Goal: Transaction & Acquisition: Purchase product/service

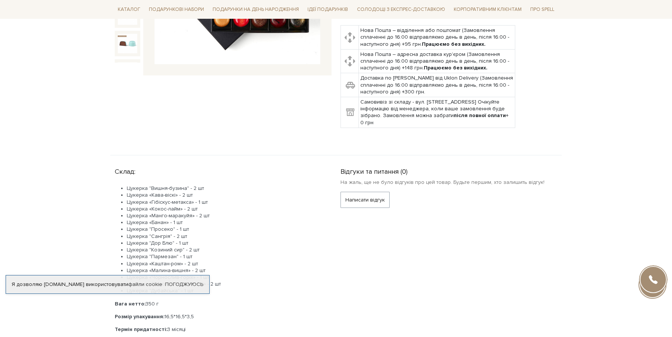
scroll to position [212, 0]
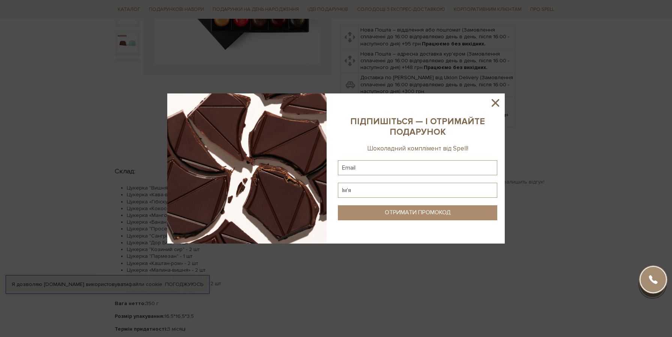
click at [501, 102] on icon at bounding box center [495, 102] width 13 height 13
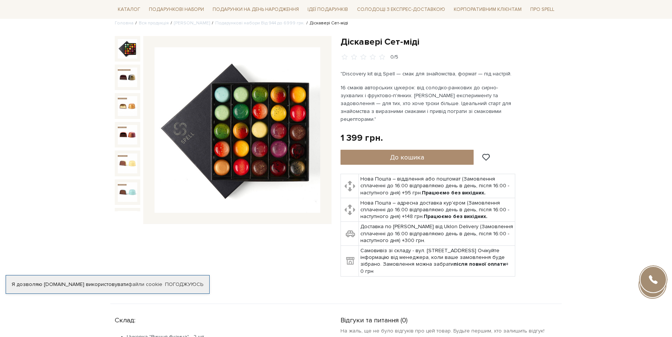
scroll to position [17, 0]
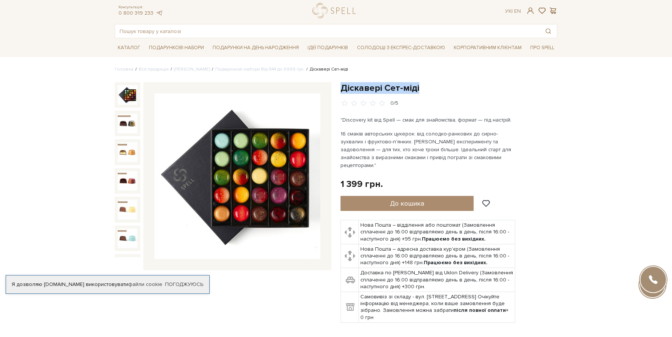
drag, startPoint x: 423, startPoint y: 87, endPoint x: 340, endPoint y: 84, distance: 83.3
click at [340, 84] on div "Діскавері Сет-міді 0/5" at bounding box center [449, 206] width 226 height 249
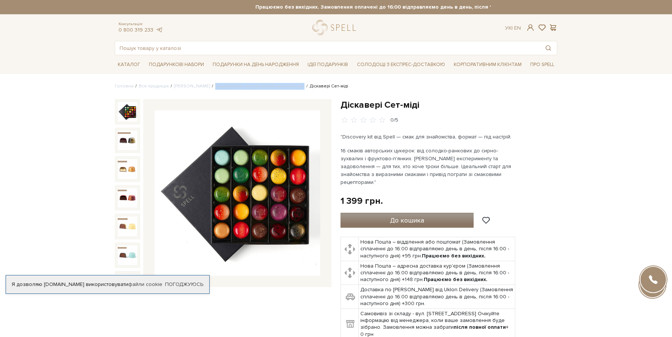
click at [376, 213] on button "До кошика" at bounding box center [406, 220] width 133 height 15
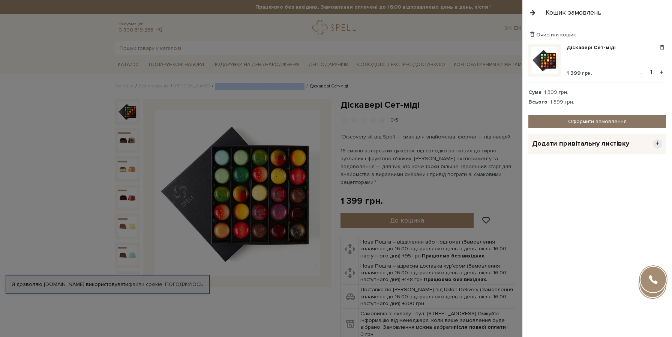
click at [540, 121] on link "Оформити замовлення" at bounding box center [597, 121] width 138 height 13
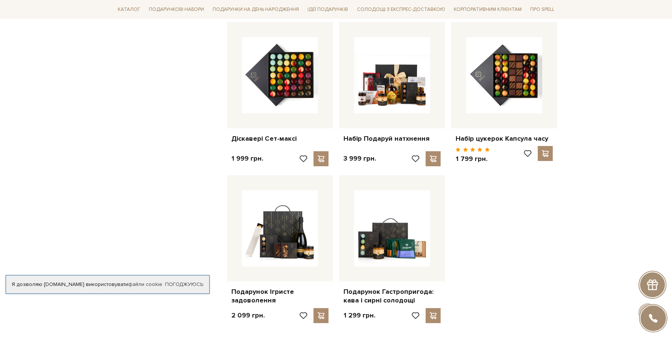
scroll to position [837, 0]
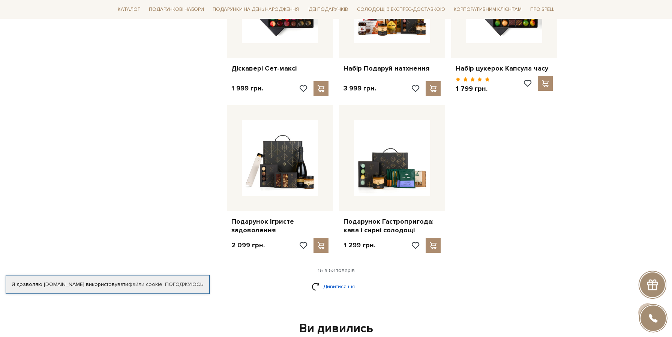
click at [334, 287] on link "Дивитися ще" at bounding box center [335, 286] width 49 height 13
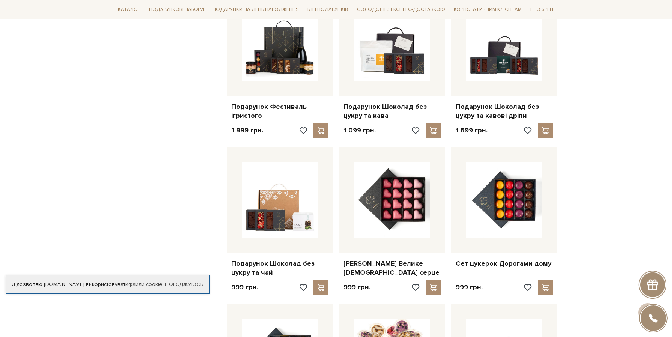
scroll to position [1424, 0]
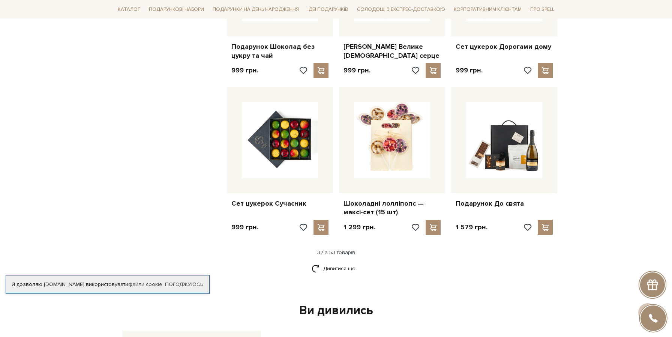
scroll to position [1644, 0]
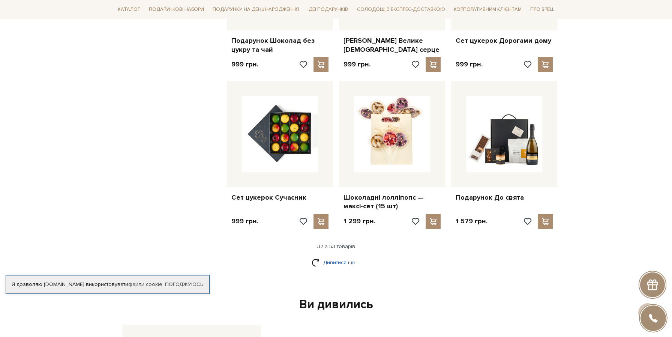
click at [327, 264] on link "Дивитися ще" at bounding box center [335, 262] width 49 height 13
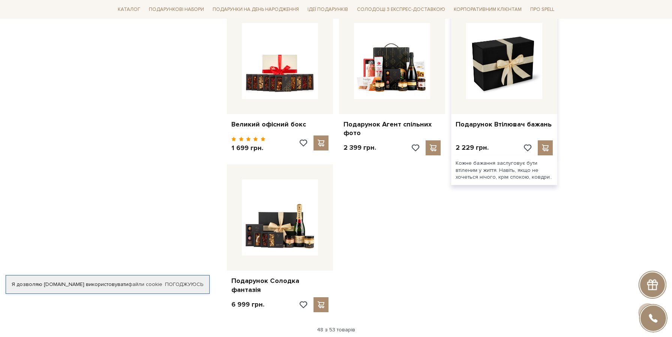
scroll to position [2506, 0]
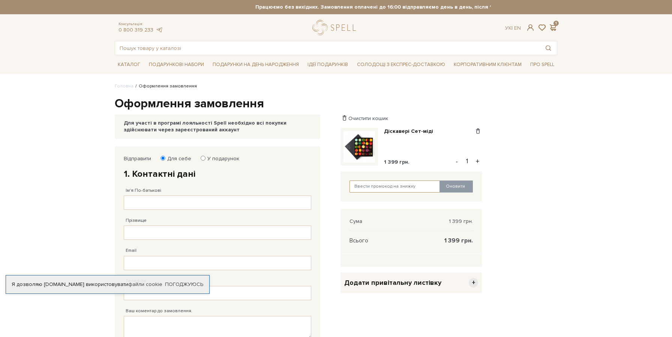
click at [364, 183] on input "text" at bounding box center [394, 186] width 91 height 12
type input "JUNE2025"
click at [458, 188] on button "Оновити" at bounding box center [455, 186] width 33 height 12
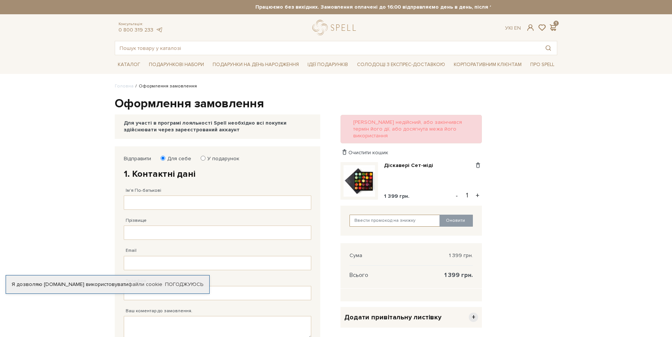
click at [369, 214] on input "text" at bounding box center [394, 220] width 91 height 12
paste input "PROSECCO"
type input "PROSECCO"
click at [445, 215] on button "Оновити" at bounding box center [455, 220] width 33 height 12
click at [540, 226] on div "Відправити Для себе У подарунок 1. Контактні дані Ім'я По-батькові Заповніть по…" at bounding box center [335, 302] width 451 height 312
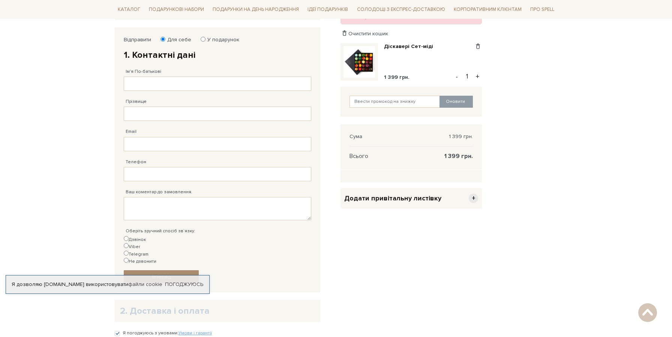
scroll to position [118, 0]
click at [185, 84] on input "Ім'я По-батькові" at bounding box center [217, 84] width 187 height 14
type input "Максим"
type input "Ямковенко"
type input "[EMAIL_ADDRESS][DOMAIN_NAME]"
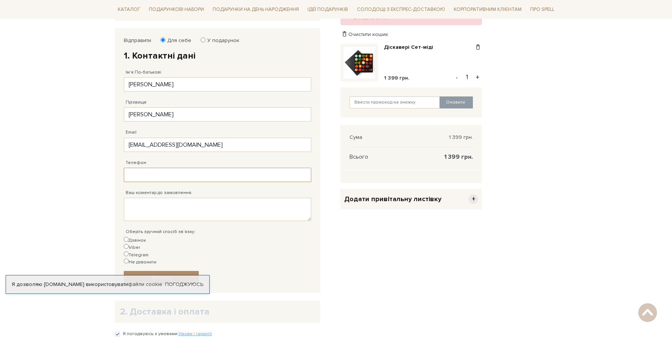
type input "38 (066) 805 73 77"
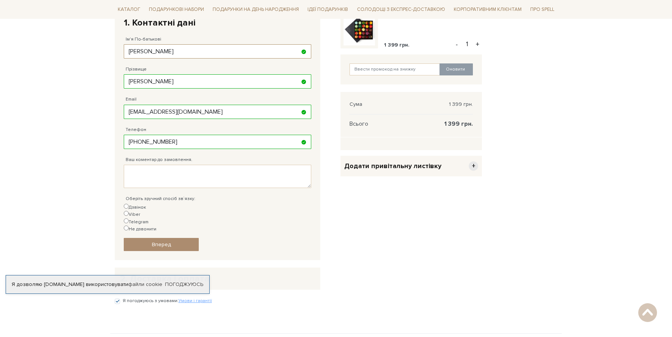
scroll to position [153, 0]
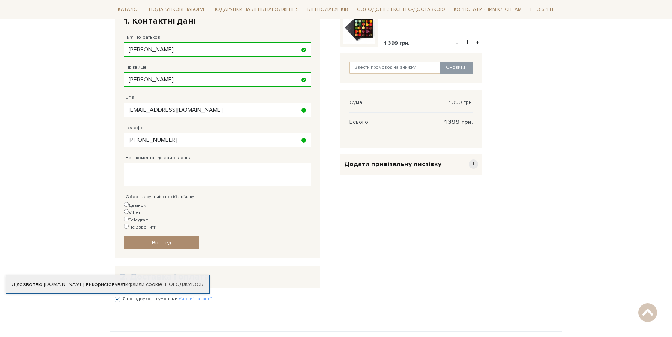
click at [129, 223] on input "Не дзвонити" at bounding box center [126, 225] width 5 height 5
radio input "true"
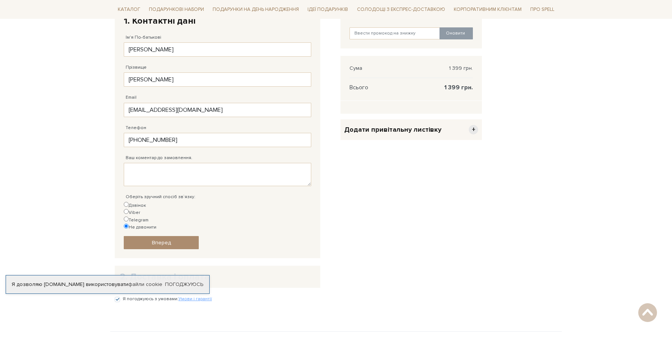
click at [139, 205] on label "Дзвінок" at bounding box center [135, 205] width 22 height 7
click at [129, 205] on input "Дзвінок" at bounding box center [126, 204] width 5 height 5
radio input "true"
click at [156, 223] on label "Не дзвонити" at bounding box center [140, 226] width 33 height 7
click at [129, 223] on input "Не дзвонити" at bounding box center [126, 225] width 5 height 5
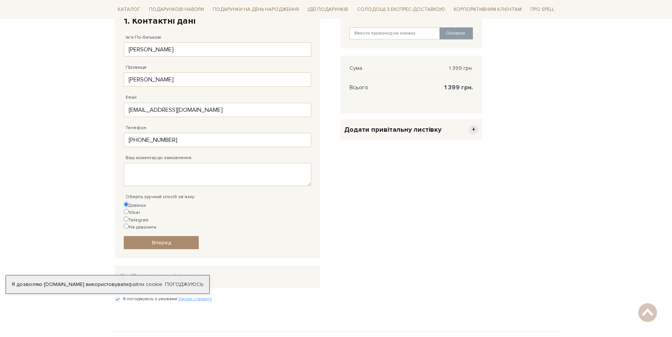
radio input "true"
click at [194, 56] on input "Максим" at bounding box center [217, 49] width 187 height 14
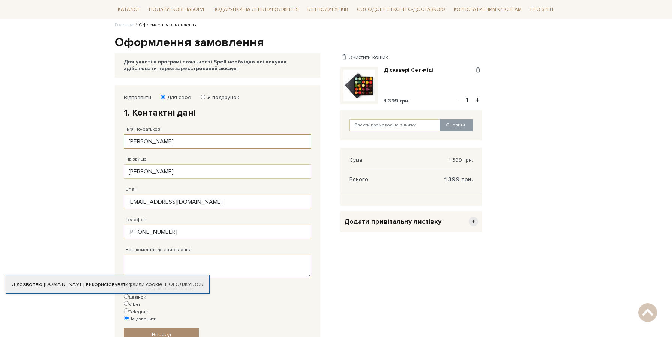
scroll to position [59, 0]
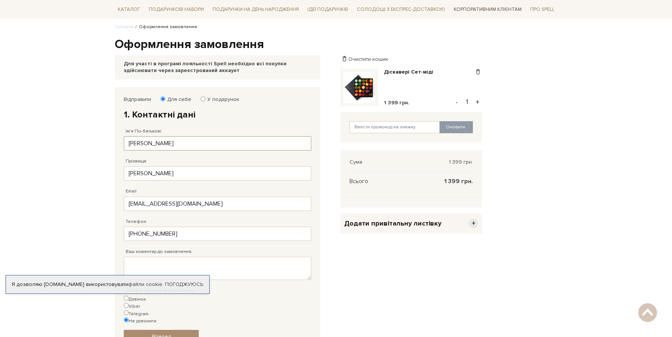
type input "Максим Олегович"
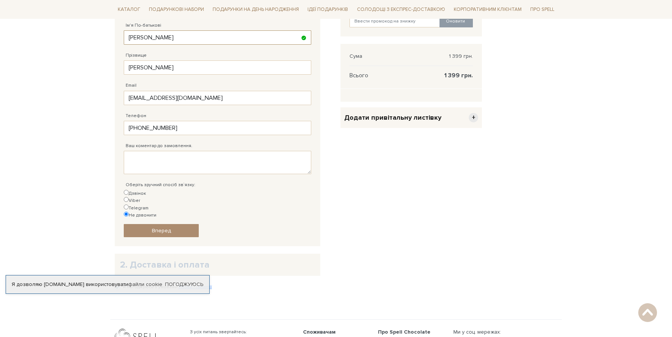
scroll to position [174, 0]
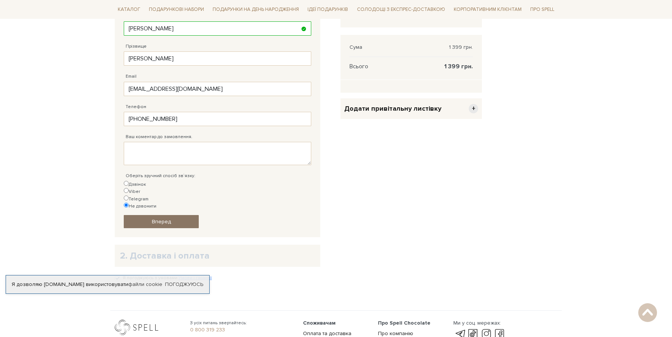
click at [182, 215] on link "Вперед" at bounding box center [161, 221] width 75 height 13
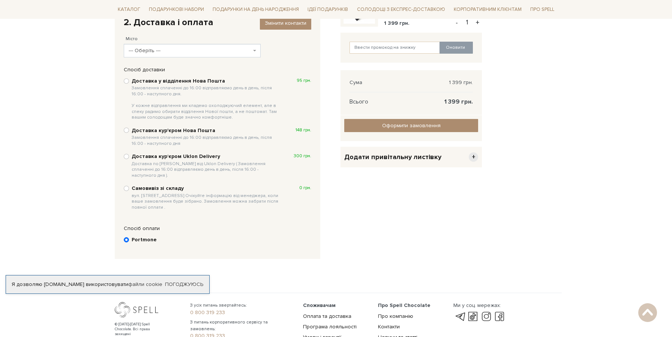
scroll to position [138, 0]
click at [148, 83] on b "Доставка у відділення Нова Пошта Замовлення сплаченні до 16:00 відправляємо ден…" at bounding box center [207, 99] width 150 height 43
click at [129, 83] on input "Доставка у відділення Нова Пошта Замовлення сплаченні до 16:00 відправляємо ден…" at bounding box center [126, 81] width 5 height 5
radio input "true"
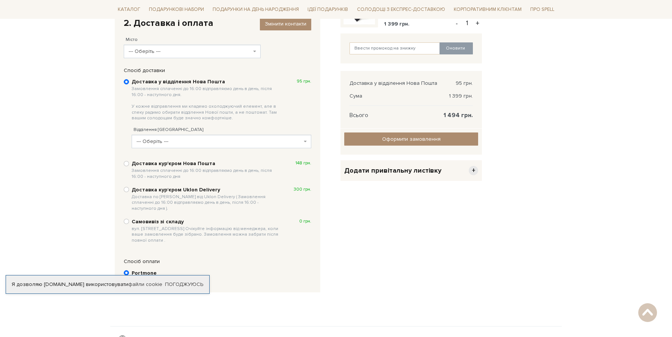
click at [153, 56] on span "--- Оберіть ---" at bounding box center [192, 51] width 137 height 13
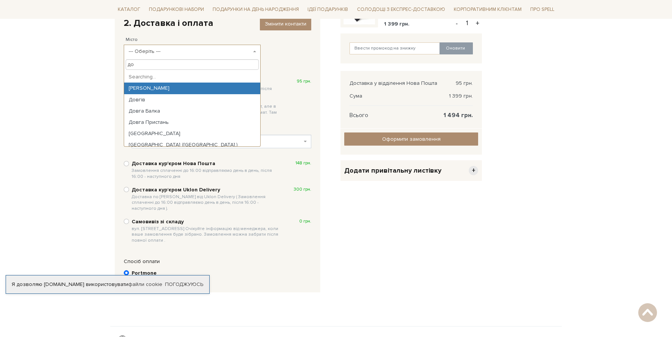
type input "д"
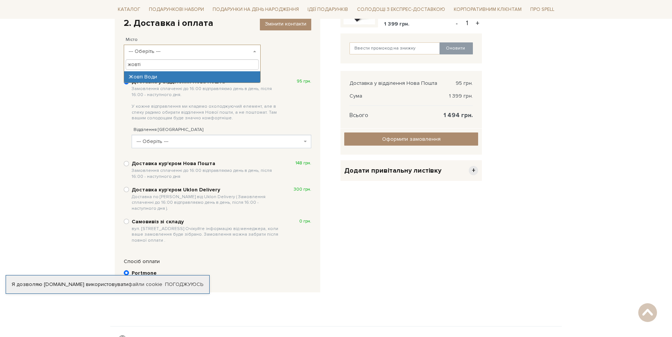
type input "жовті"
select select "Жовті Води"
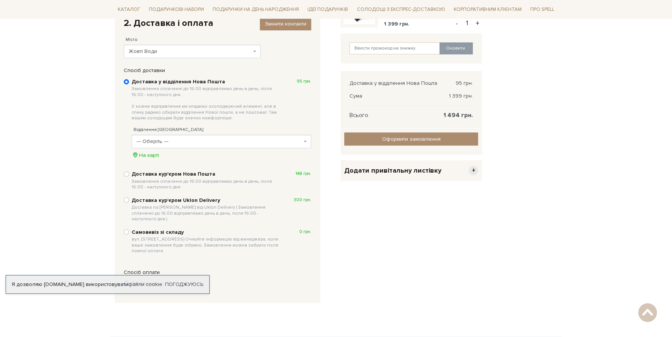
click at [178, 144] on span "--- Оберіть ---" at bounding box center [218, 141] width 165 height 7
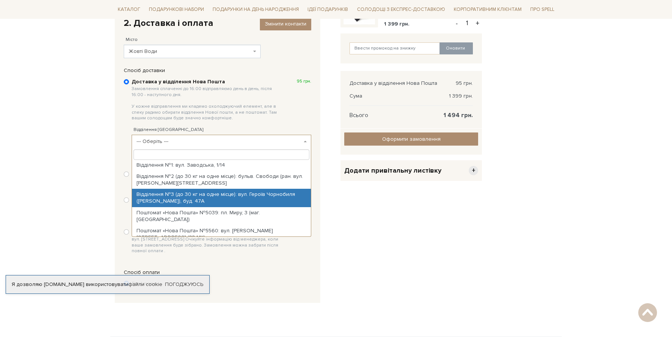
scroll to position [0, 0]
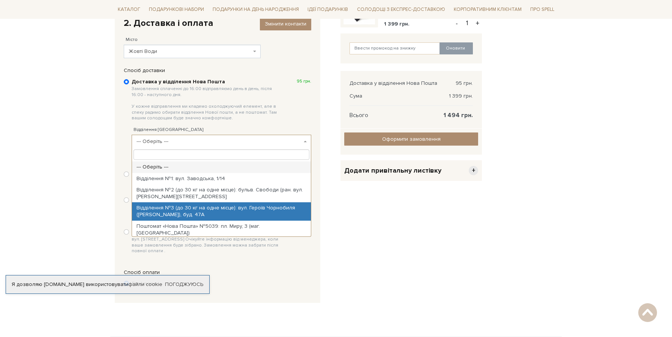
select select "Відділення №3 (до 30 кг на одне місце): вул. Героїв Чорнобиля (Кропоткіна), буд…"
click at [182, 143] on span "Відділення №3 (до 30 кг на одне місце): вул. Героїв Чорнобиля (Кропоткіна), буд…" at bounding box center [218, 141] width 165 height 7
click at [104, 150] on body "Подарункові набори SALE Корпоративним клієнтам Доставка і оплата Консультація: …" at bounding box center [336, 139] width 672 height 554
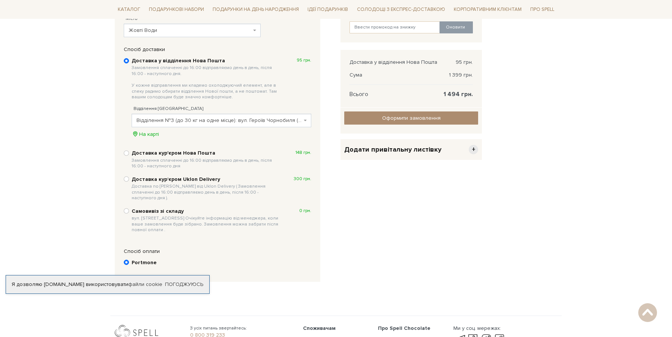
scroll to position [150, 0]
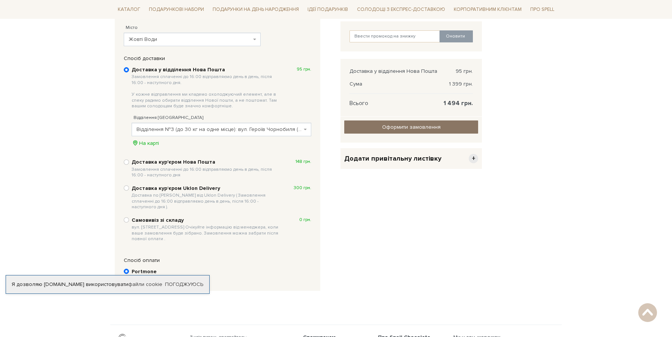
click at [376, 127] on input "Оформити замовлення" at bounding box center [411, 126] width 134 height 13
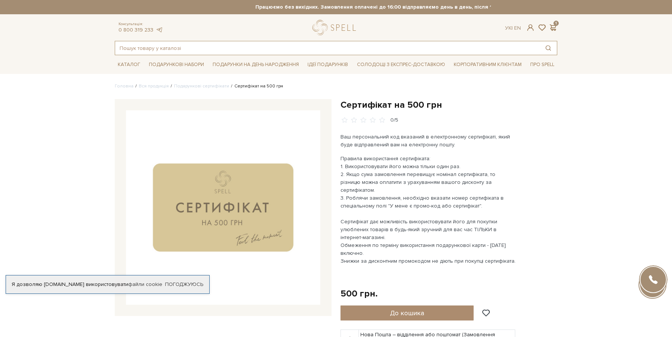
click at [368, 48] on input "text" at bounding box center [327, 47] width 424 height 13
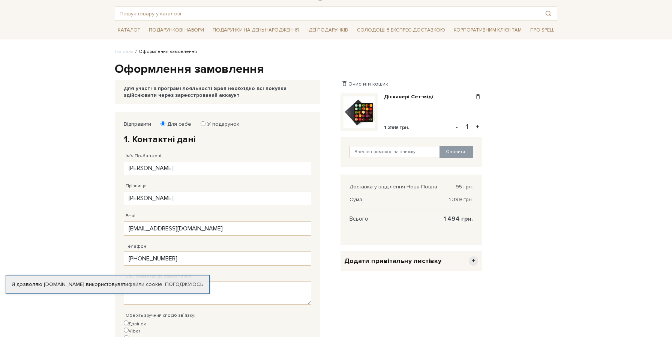
scroll to position [36, 0]
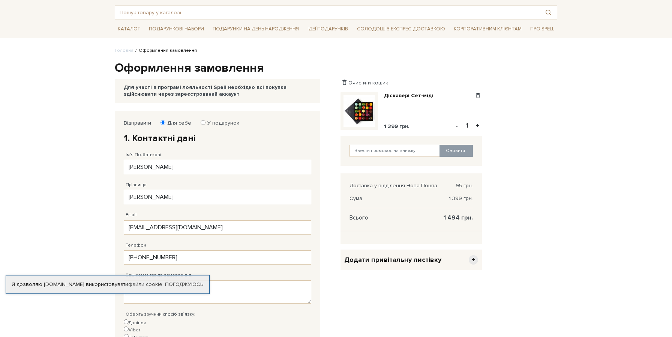
click at [206, 123] on label "У подарунок" at bounding box center [220, 123] width 37 height 7
click at [205, 123] on input "У подарунок" at bounding box center [203, 122] width 5 height 5
radio input "true"
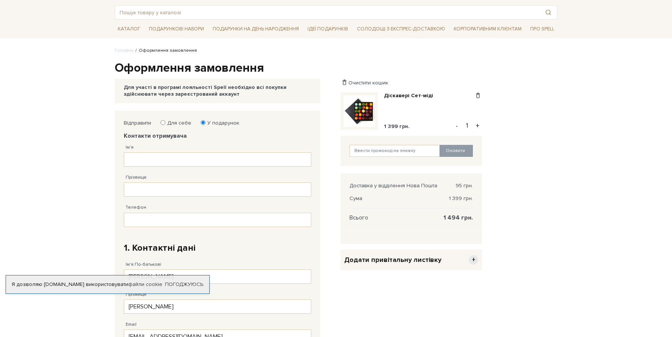
click at [167, 123] on label "Для себе" at bounding box center [176, 123] width 29 height 7
click at [165, 123] on input "Для себе" at bounding box center [162, 122] width 5 height 5
radio input "true"
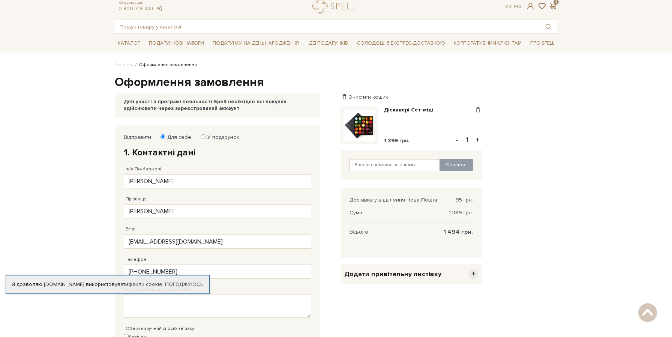
scroll to position [0, 0]
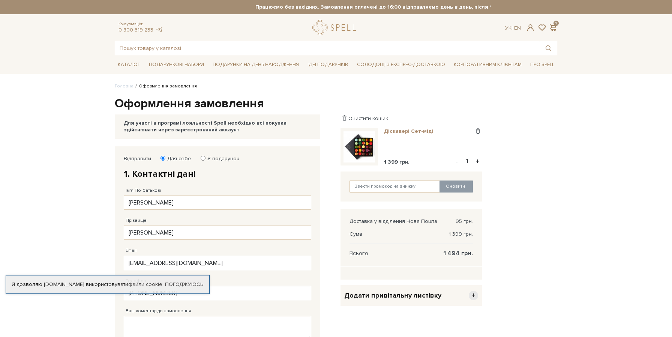
click at [388, 130] on link "Діскавері Сет-міді" at bounding box center [411, 131] width 55 height 7
